Goal: Transaction & Acquisition: Purchase product/service

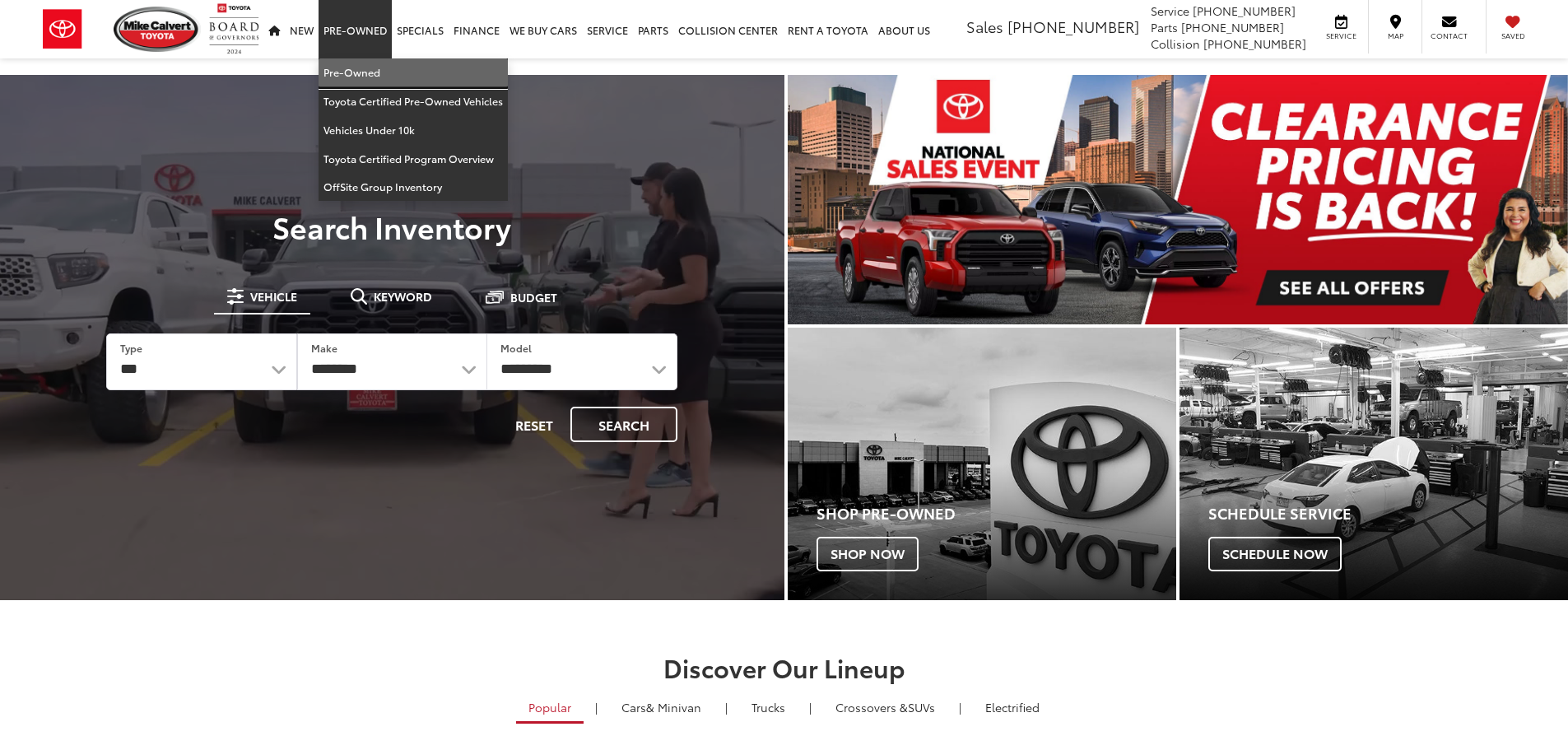
click at [384, 73] on link "Pre-Owned" at bounding box center [413, 73] width 189 height 29
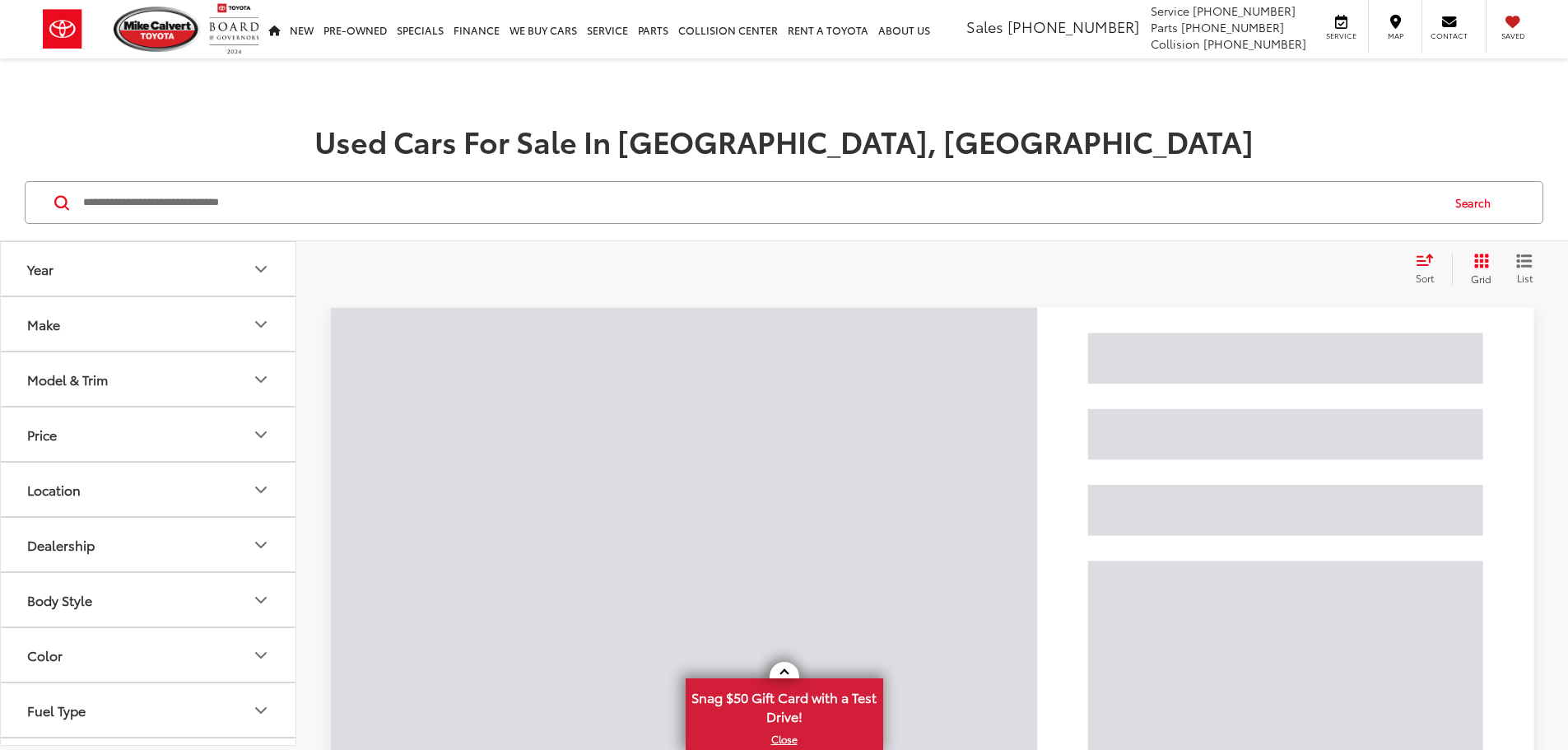
click at [55, 377] on div "Model & Trim" at bounding box center [67, 379] width 80 height 16
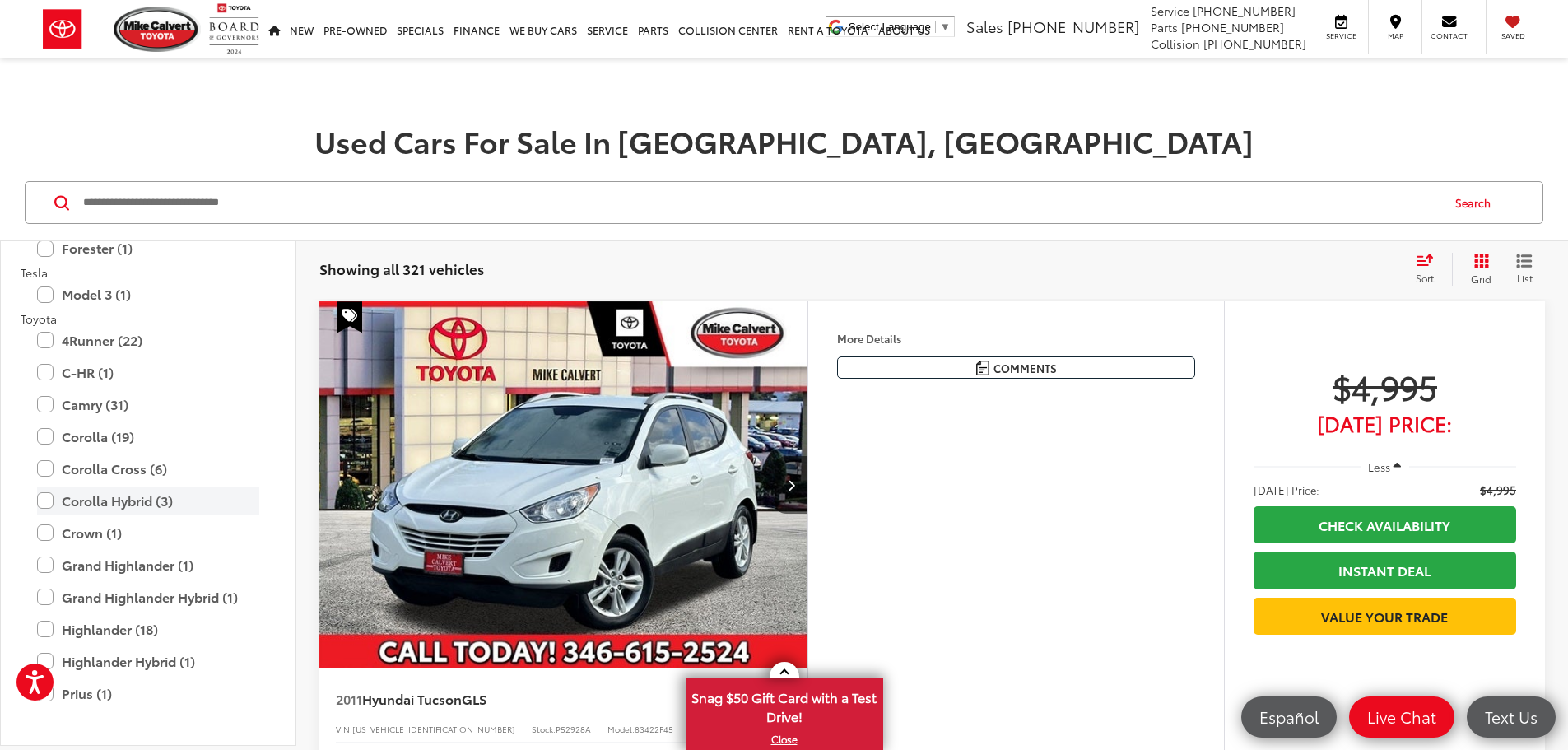
scroll to position [2717, 0]
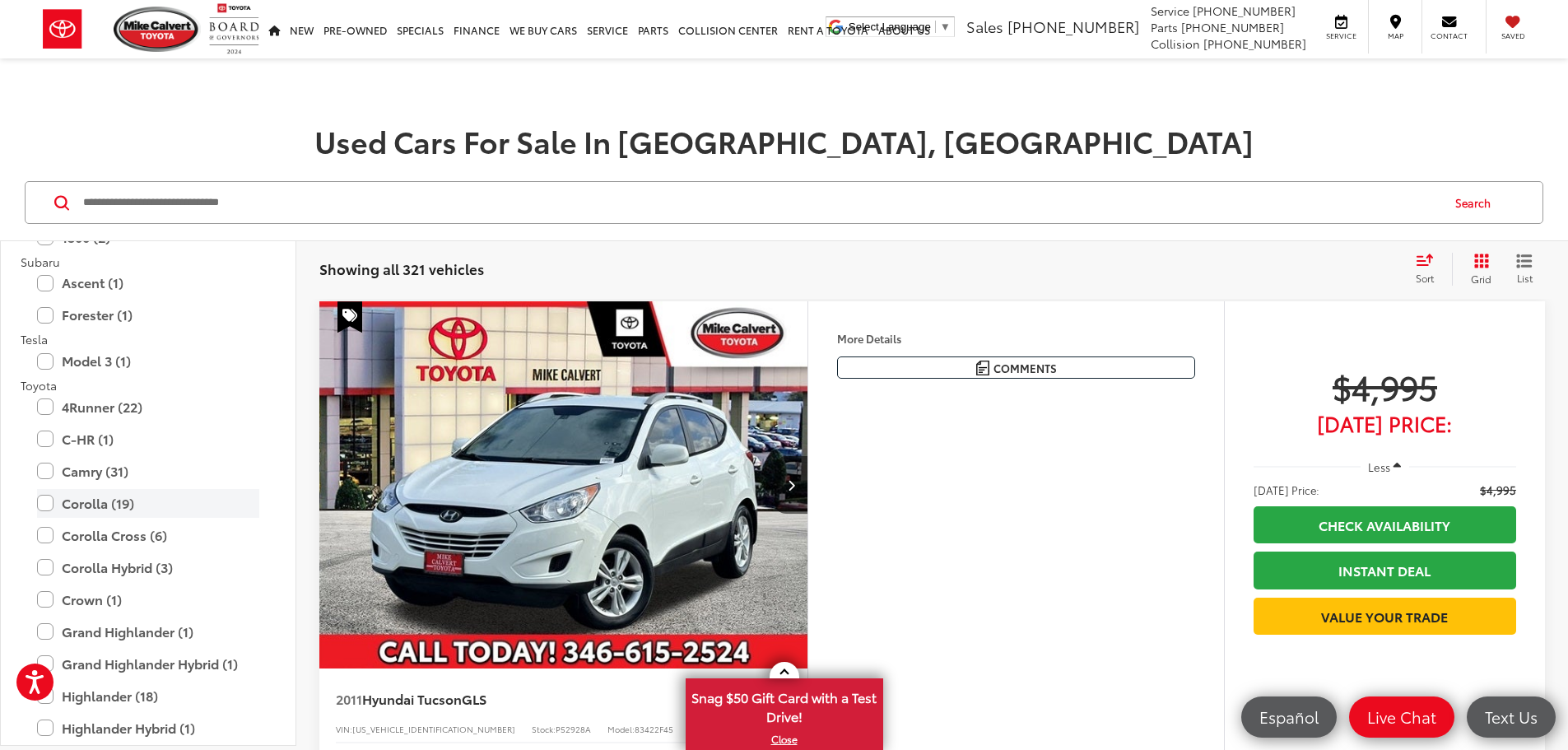
click at [89, 502] on label "Corolla (19)" at bounding box center [148, 503] width 223 height 29
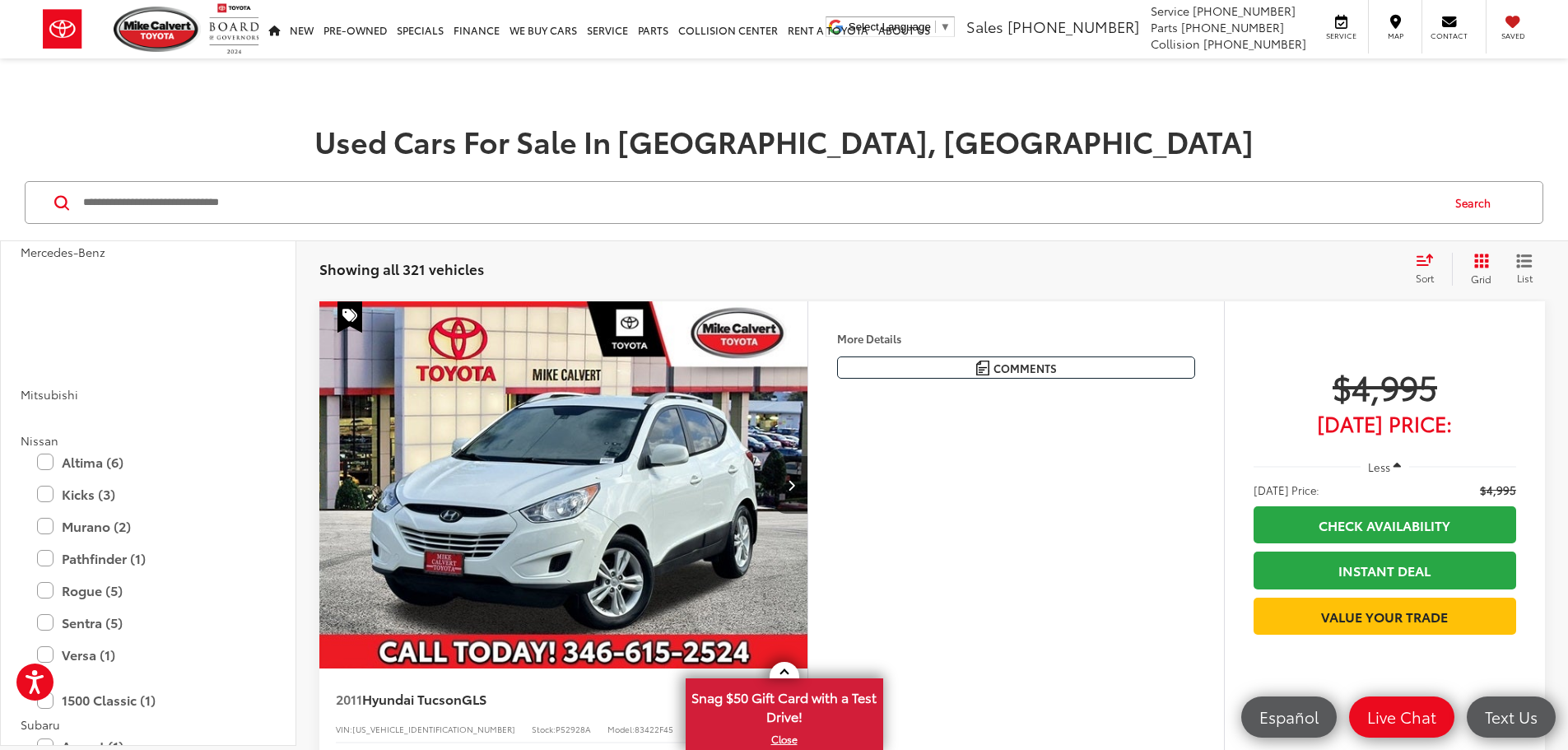
scroll to position [2942, 0]
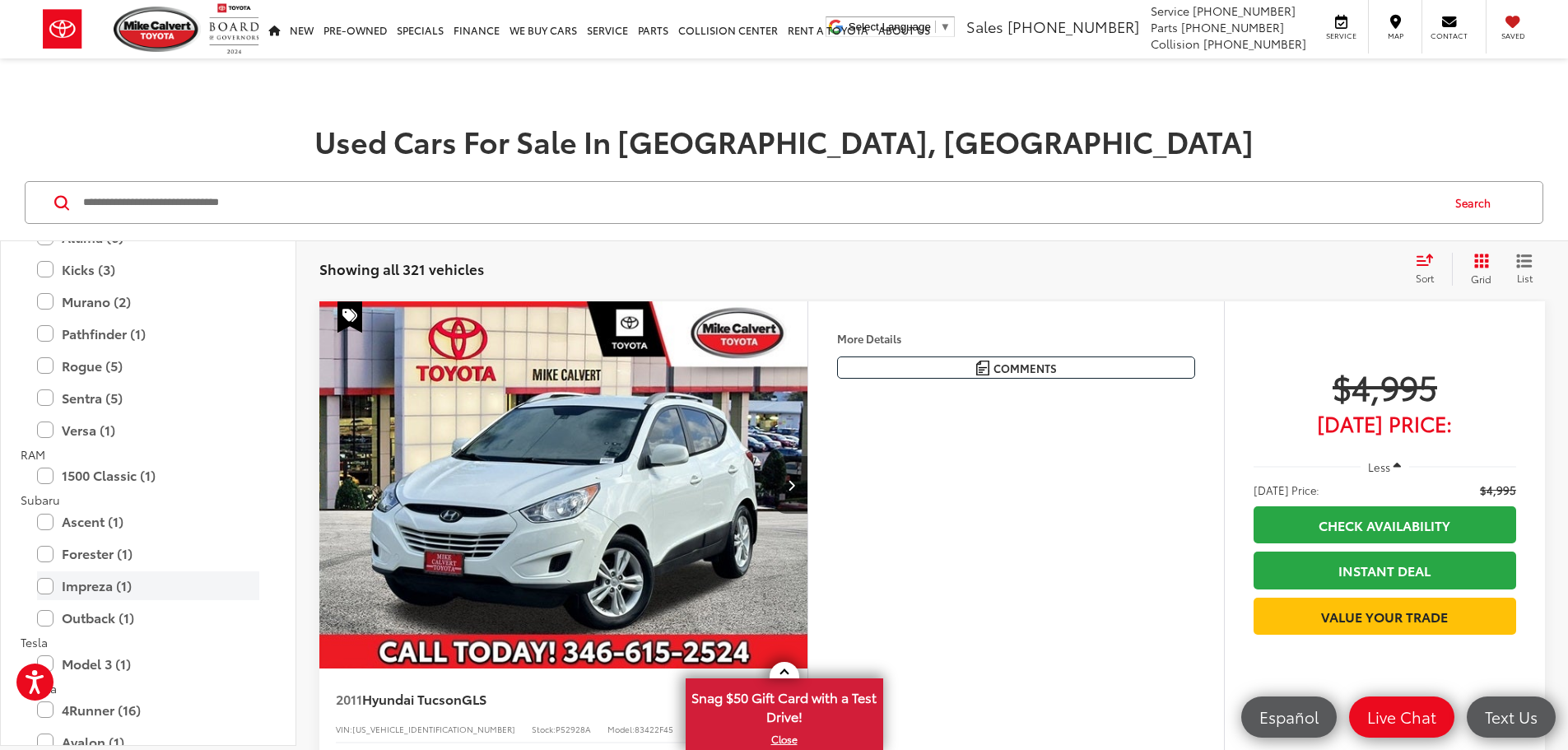
click at [135, 573] on label "Impreza (1)" at bounding box center [148, 585] width 223 height 29
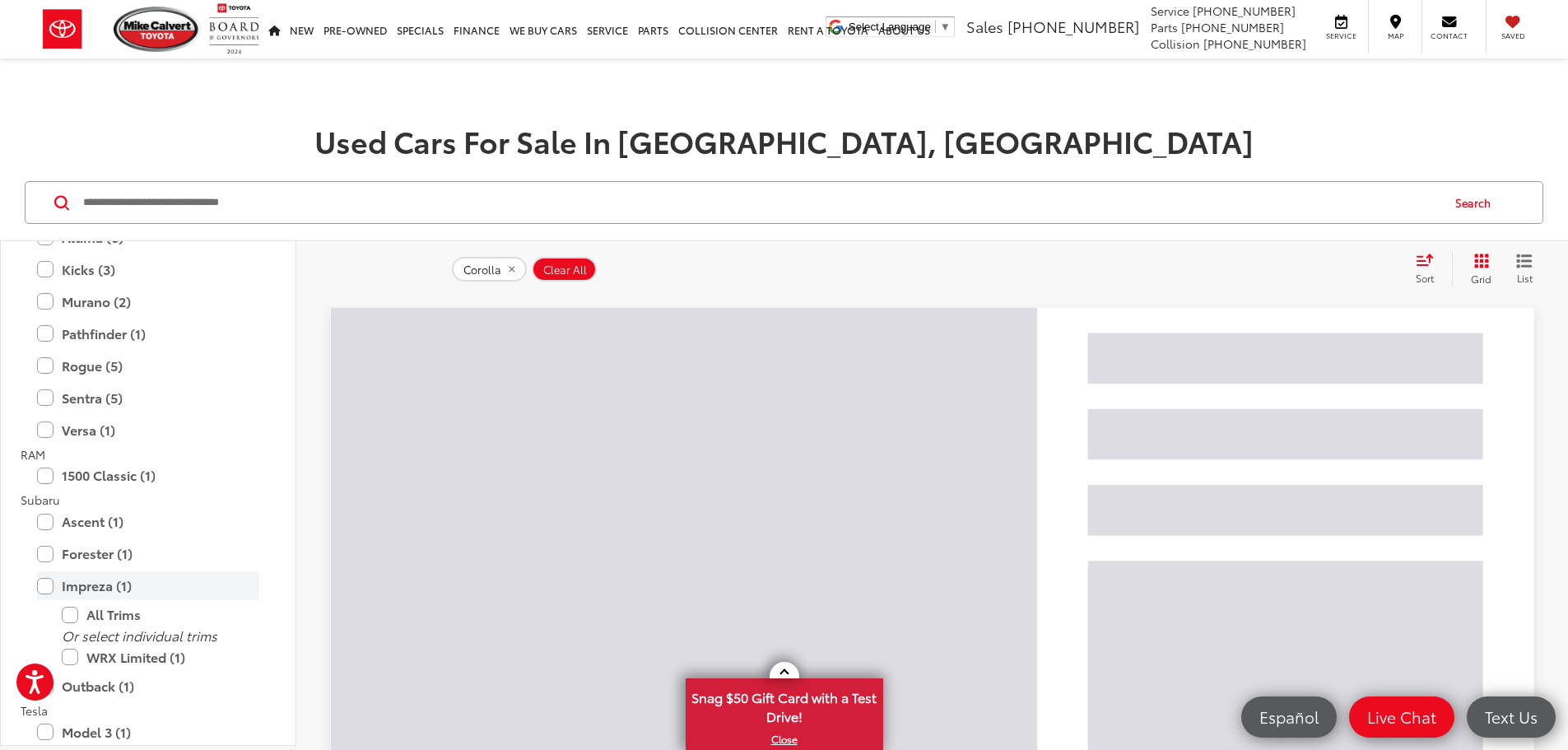
click at [125, 585] on label "Impreza (1)" at bounding box center [148, 585] width 223 height 29
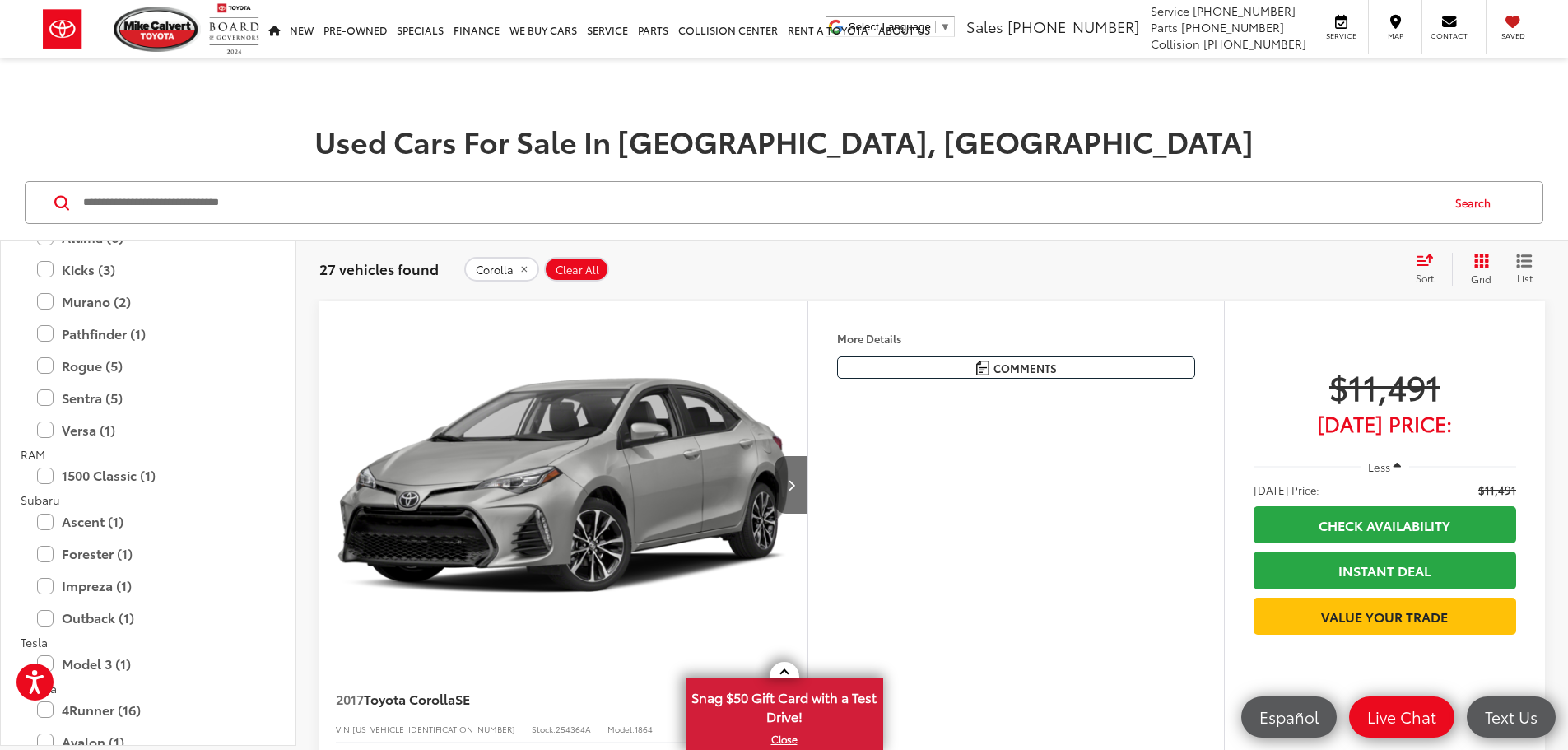
click at [1427, 260] on icon "Select sort value" at bounding box center [1425, 259] width 18 height 12
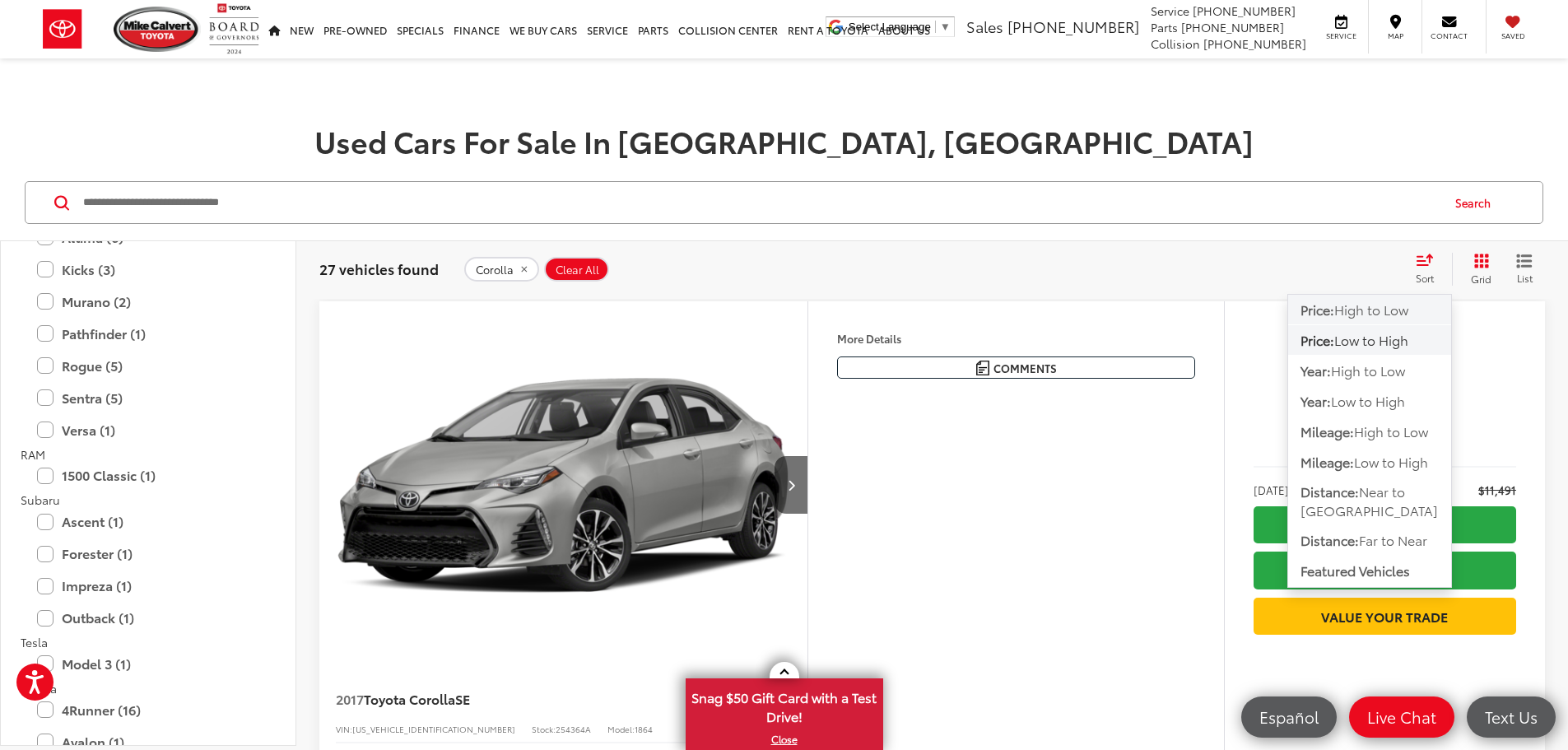
click at [1364, 306] on span "High to Low" at bounding box center [1371, 309] width 74 height 19
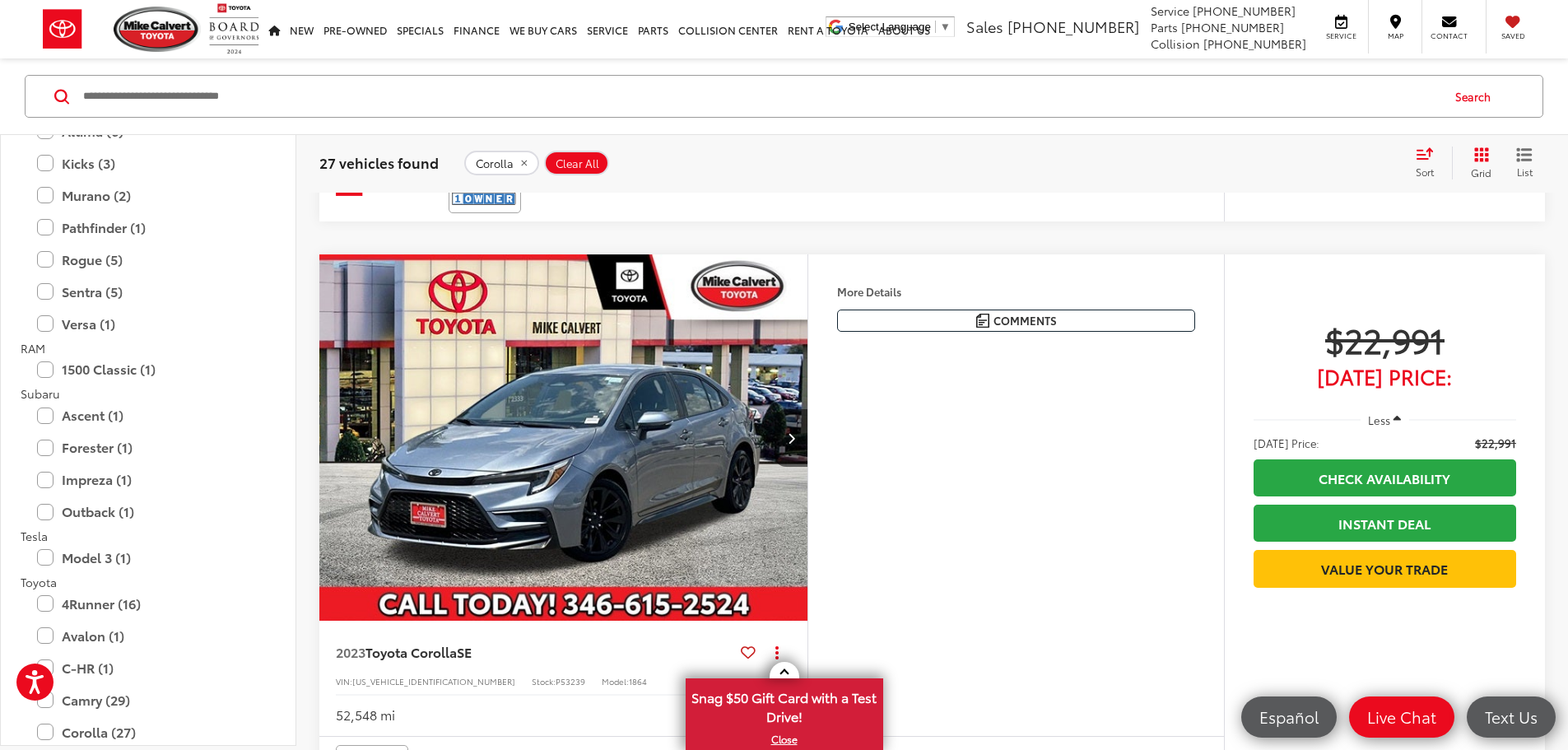
scroll to position [3623, 0]
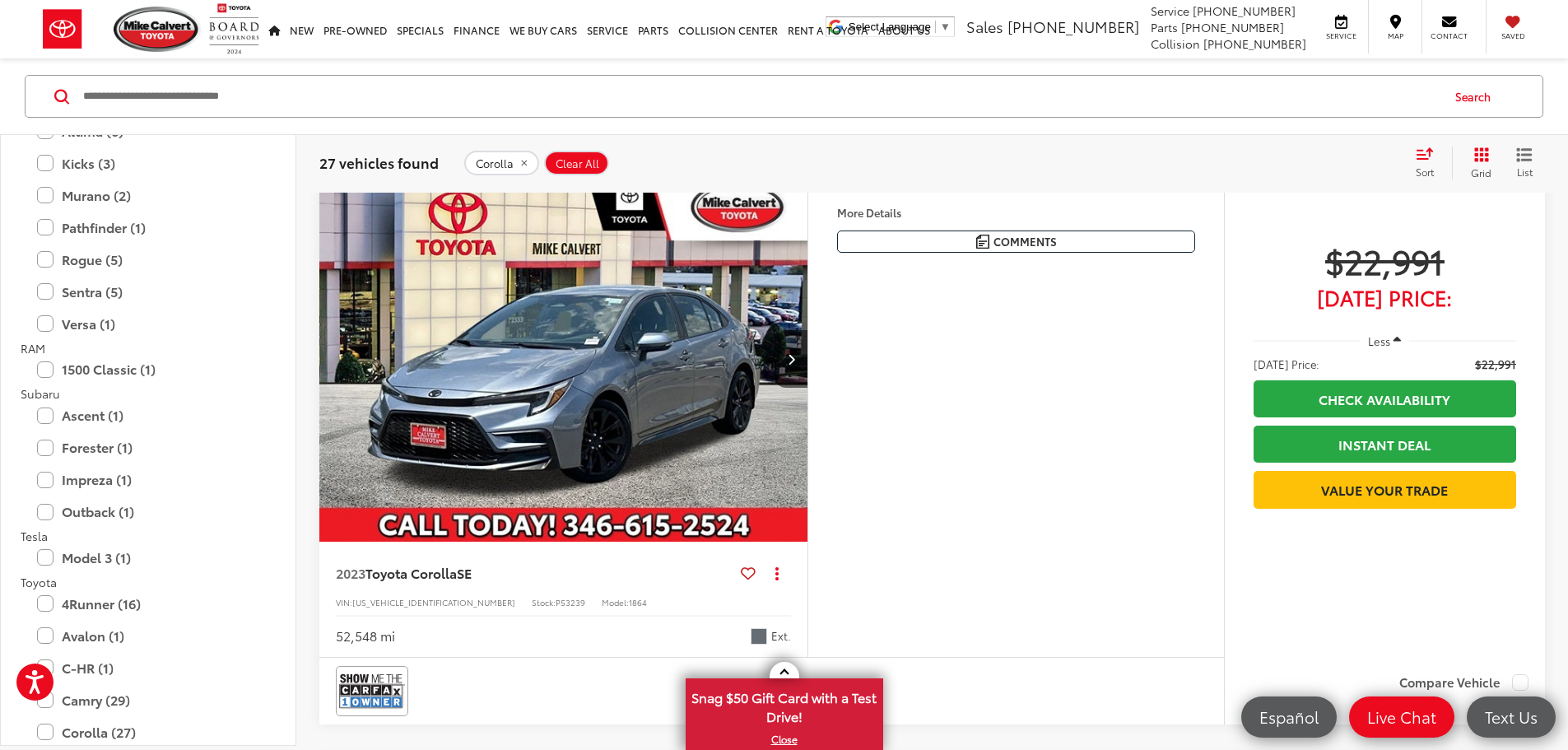
drag, startPoint x: 332, startPoint y: 661, endPoint x: 394, endPoint y: 658, distance: 62.1
click at [387, 75] on div "Gold Certified 2023 Toyota Corolla SE Copy Link Share Print View Details VIN: J…" at bounding box center [563, 17] width 488 height 115
click at [575, 64] on div "33,826 mi Ext." at bounding box center [563, 48] width 455 height 31
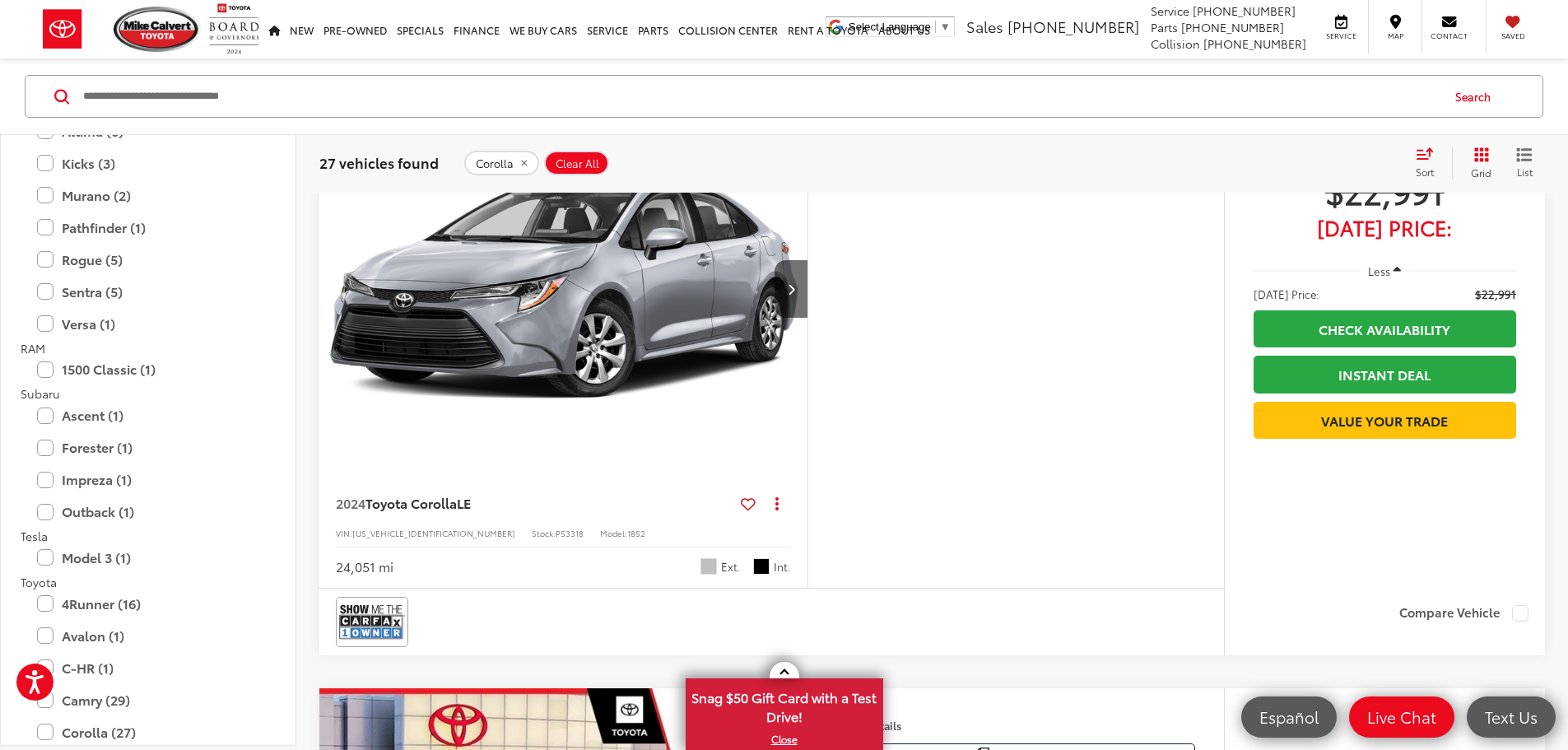
scroll to position [4940, 0]
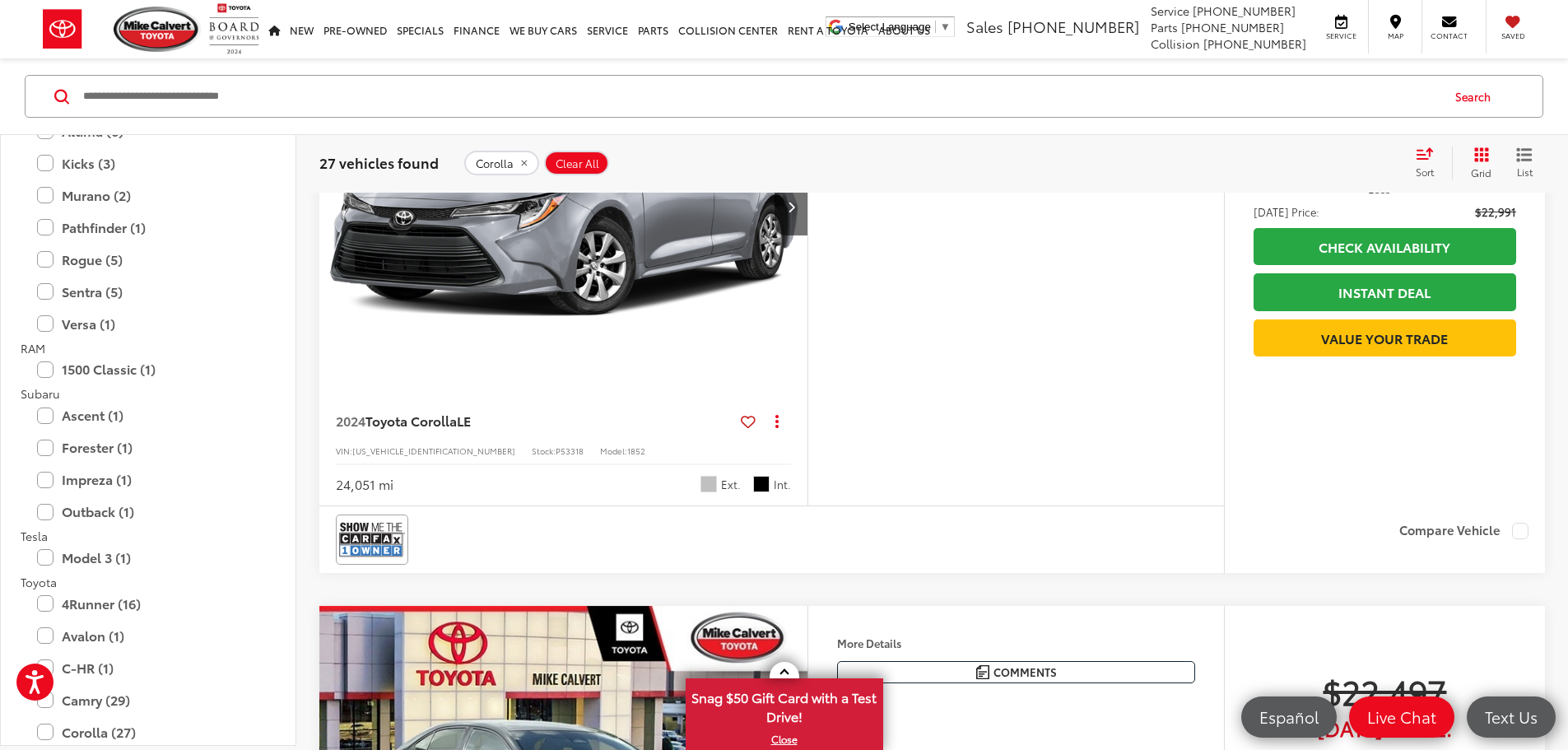
drag, startPoint x: 338, startPoint y: 705, endPoint x: 414, endPoint y: 704, distance: 76.0
drag, startPoint x: 1360, startPoint y: 233, endPoint x: 1421, endPoint y: 241, distance: 61.5
